Goal: Register for event/course

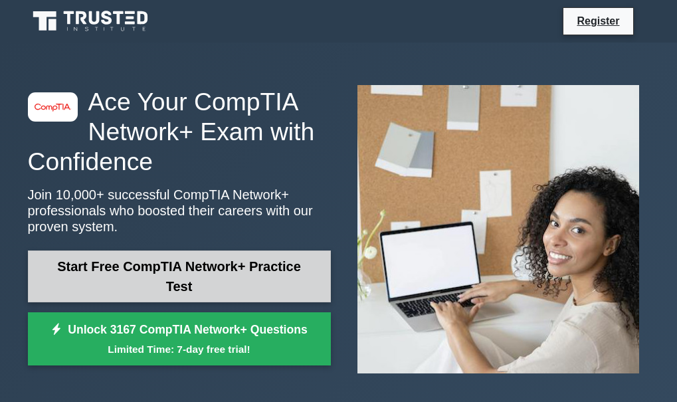
click at [273, 275] on link "Start Free CompTIA Network+ Practice Test" at bounding box center [179, 277] width 303 height 52
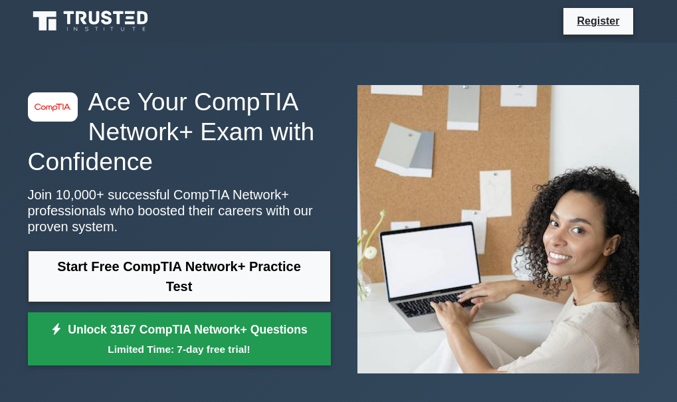
click at [108, 350] on small "Limited Time: 7-day free trial!" at bounding box center [180, 349] width 270 height 15
